Goal: Task Accomplishment & Management: Use online tool/utility

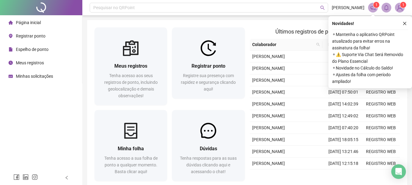
click at [48, 34] on li "Registrar ponto" at bounding box center [41, 36] width 80 height 12
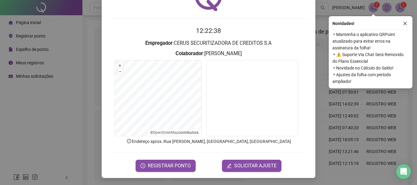
scroll to position [40, 0]
click at [183, 164] on span "REGISTRAR PONTO" at bounding box center [169, 165] width 43 height 7
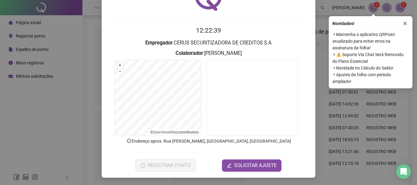
click at [183, 164] on div "Registro [PERSON_NAME] web Registrando ponto web, aguarde... Colaborador : [PER…" at bounding box center [208, 92] width 417 height 185
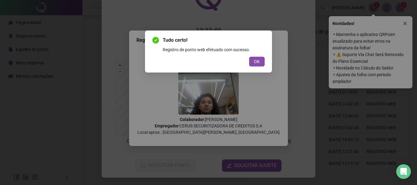
click at [254, 56] on div "Tudo certo! Registro de ponto web efetuado com sucesso. OK" at bounding box center [208, 52] width 112 height 30
click at [252, 56] on div "Tudo certo! Registro de ponto web efetuado com sucesso. OK" at bounding box center [208, 52] width 112 height 30
click at [268, 65] on div "Tudo certo! Registro de ponto web efetuado com sucesso. OK" at bounding box center [208, 52] width 127 height 42
click at [263, 65] on button "OK" at bounding box center [257, 62] width 16 height 10
